Goal: Task Accomplishment & Management: Manage account settings

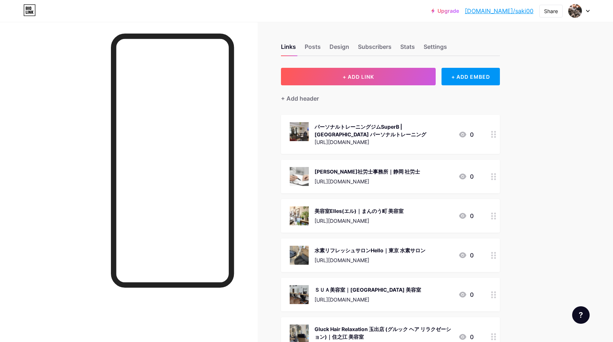
click at [586, 8] on div at bounding box center [578, 10] width 21 height 13
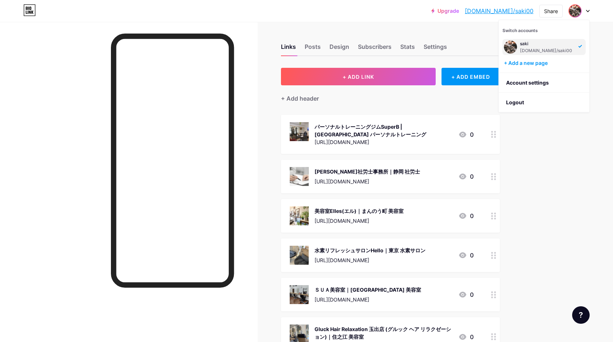
click at [531, 46] on div "saki" at bounding box center [547, 44] width 54 height 6
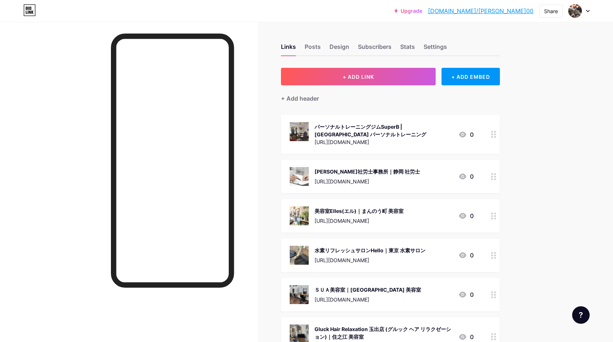
click at [587, 9] on div at bounding box center [578, 10] width 21 height 13
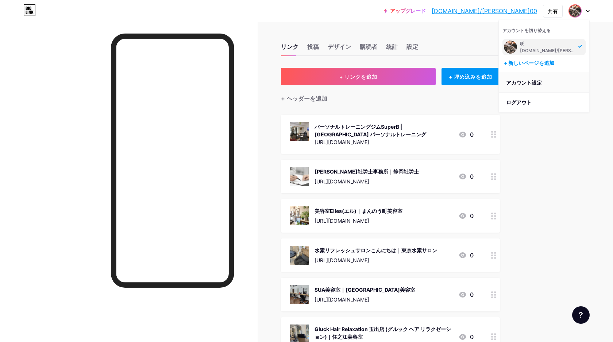
click at [523, 83] on font "アカウント設定" at bounding box center [524, 82] width 36 height 6
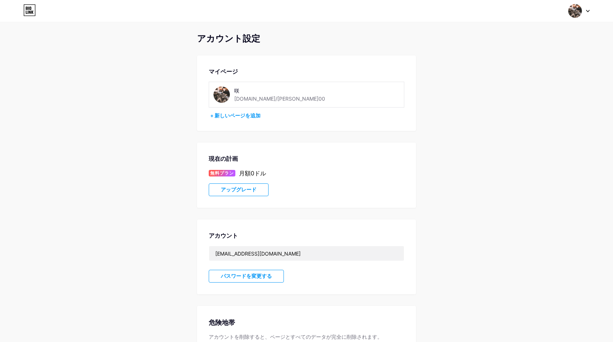
scroll to position [66, 0]
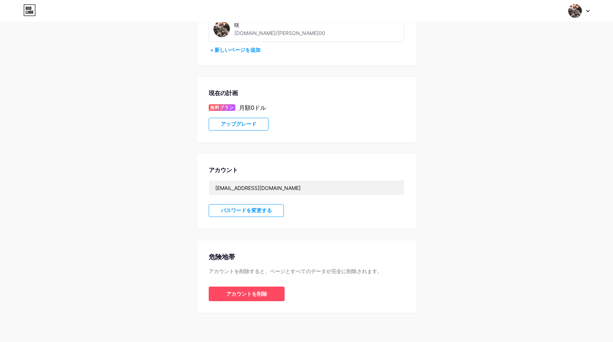
click at [574, 10] on img at bounding box center [575, 11] width 14 height 14
click at [518, 102] on font "ログアウト" at bounding box center [519, 102] width 26 height 6
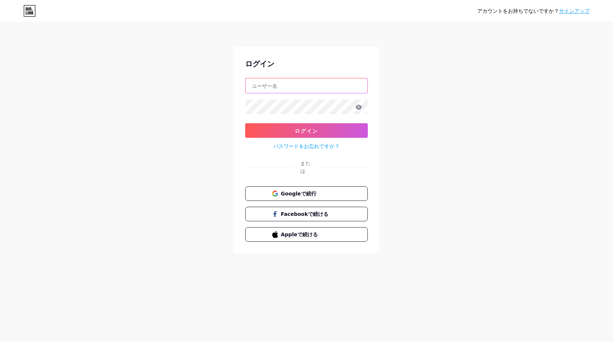
click at [276, 83] on input "text" at bounding box center [306, 85] width 122 height 15
paste input "[EMAIL_ADDRESS][DOMAIN_NAME]"
type input "[EMAIL_ADDRESS][DOMAIN_NAME]"
click at [268, 132] on button "ログイン" at bounding box center [306, 130] width 123 height 15
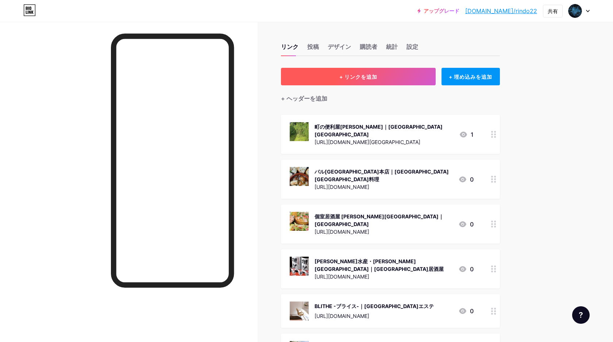
click at [363, 76] on font "+ リンクを追加" at bounding box center [358, 77] width 38 height 6
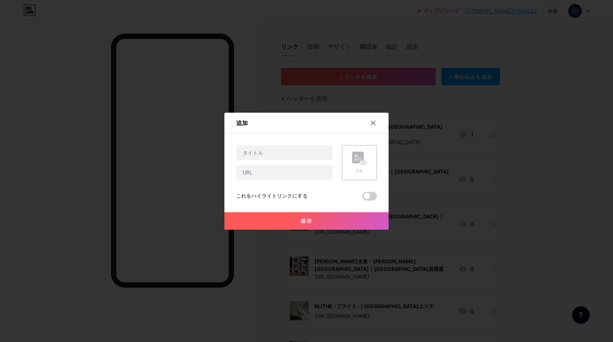
click at [359, 167] on div "写真" at bounding box center [359, 163] width 15 height 22
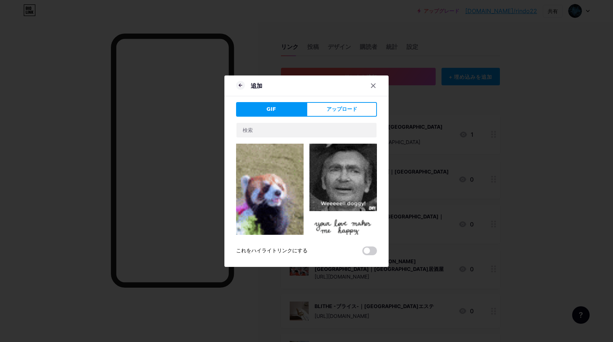
click at [374, 85] on icon at bounding box center [373, 86] width 6 height 6
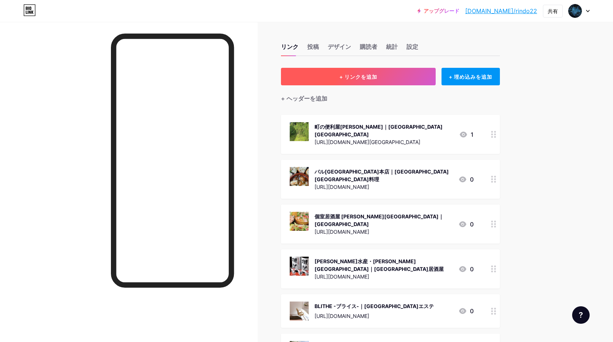
click at [366, 77] on font "+ リンクを追加" at bounding box center [358, 77] width 38 height 6
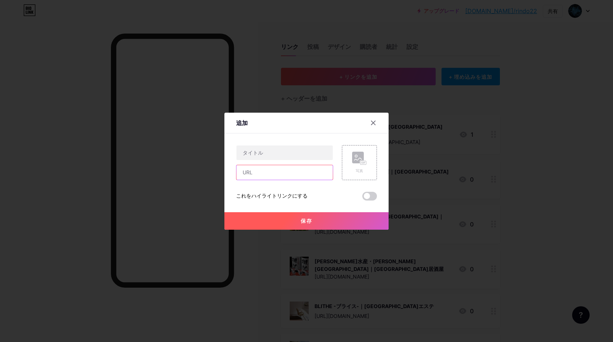
drag, startPoint x: 283, startPoint y: 334, endPoint x: 264, endPoint y: 169, distance: 165.9
click at [264, 169] on input "text" at bounding box center [284, 172] width 96 height 15
paste input "[URL][DOMAIN_NAME]"
type input "[URL][DOMAIN_NAME]"
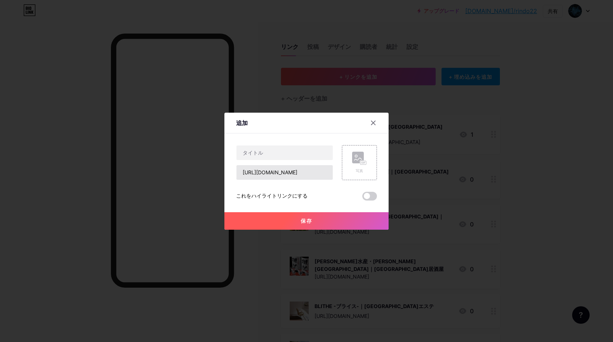
scroll to position [0, 0]
click at [322, 151] on input "text" at bounding box center [284, 152] width 96 height 15
paste input "湘南の風 | [PERSON_NAME][GEOGRAPHIC_DATA] 整骨院"
type input "湘南の風 | [PERSON_NAME][GEOGRAPHIC_DATA] 整骨院"
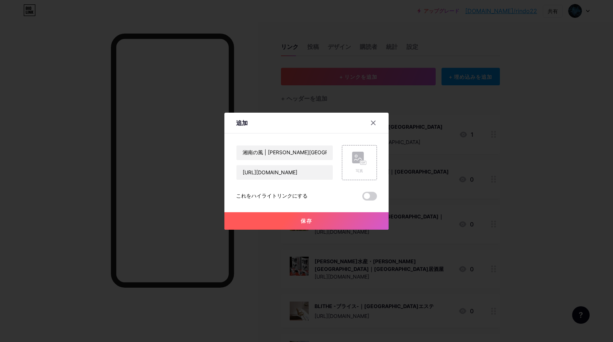
click at [364, 162] on icon at bounding box center [364, 163] width 1 height 2
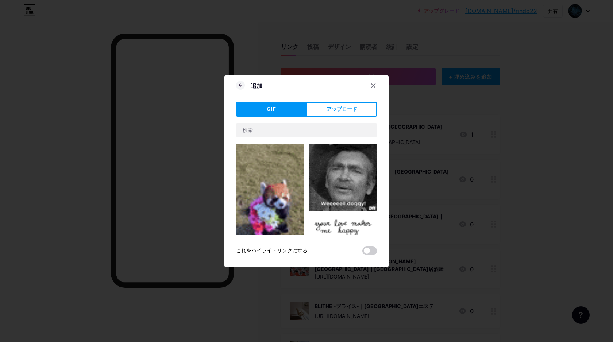
click at [361, 109] on button "アップロード" at bounding box center [341, 109] width 70 height 15
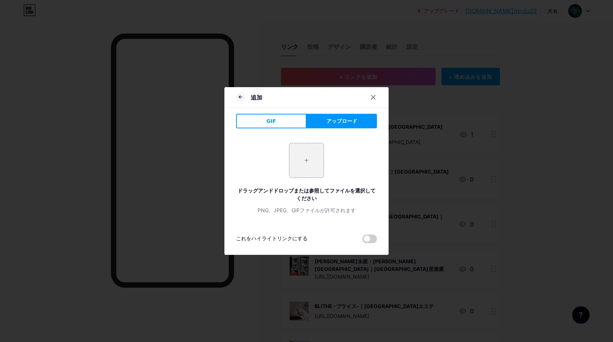
click at [313, 167] on input "file" at bounding box center [306, 160] width 34 height 34
type input "C:\fakepath\スクリーンショット [DATE] 9.30.12.png"
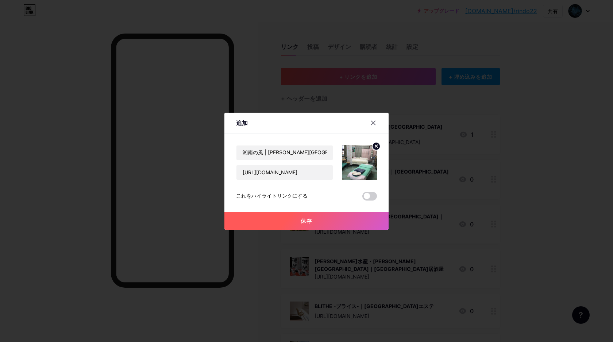
click at [305, 221] on font "保存" at bounding box center [306, 221] width 12 height 6
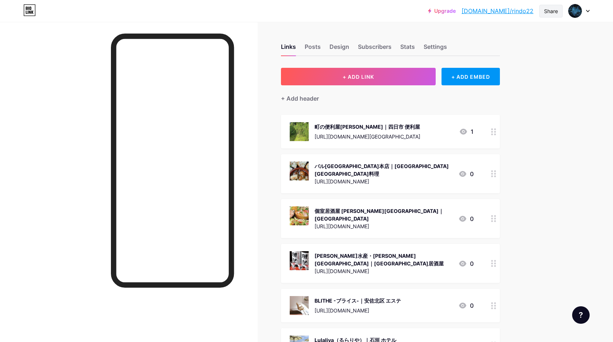
click at [553, 16] on div "Share" at bounding box center [550, 11] width 23 height 13
click at [498, 34] on div "Copy link" at bounding box center [490, 37] width 27 height 9
